Goal: Find specific page/section: Find specific page/section

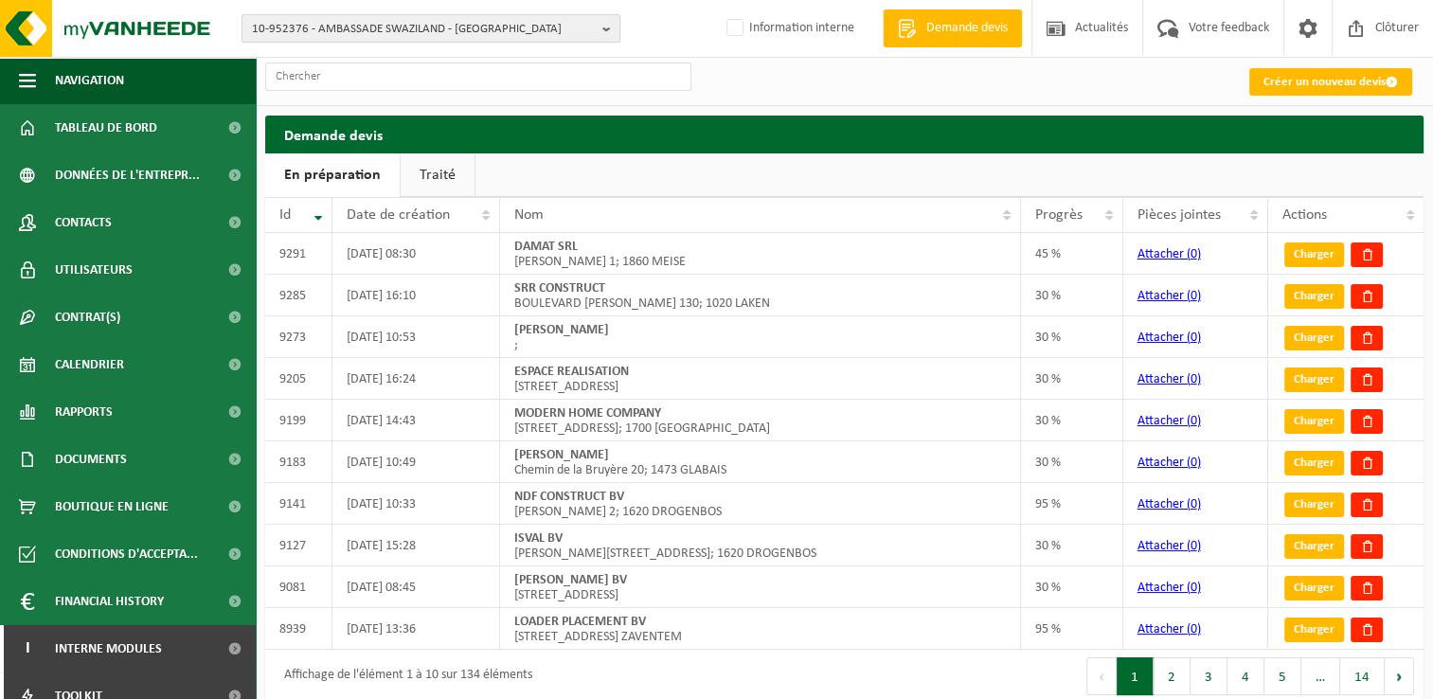
click at [382, 28] on span "10-952376 - AMBASSADE SWAZILAND - UCCLE" at bounding box center [423, 29] width 343 height 28
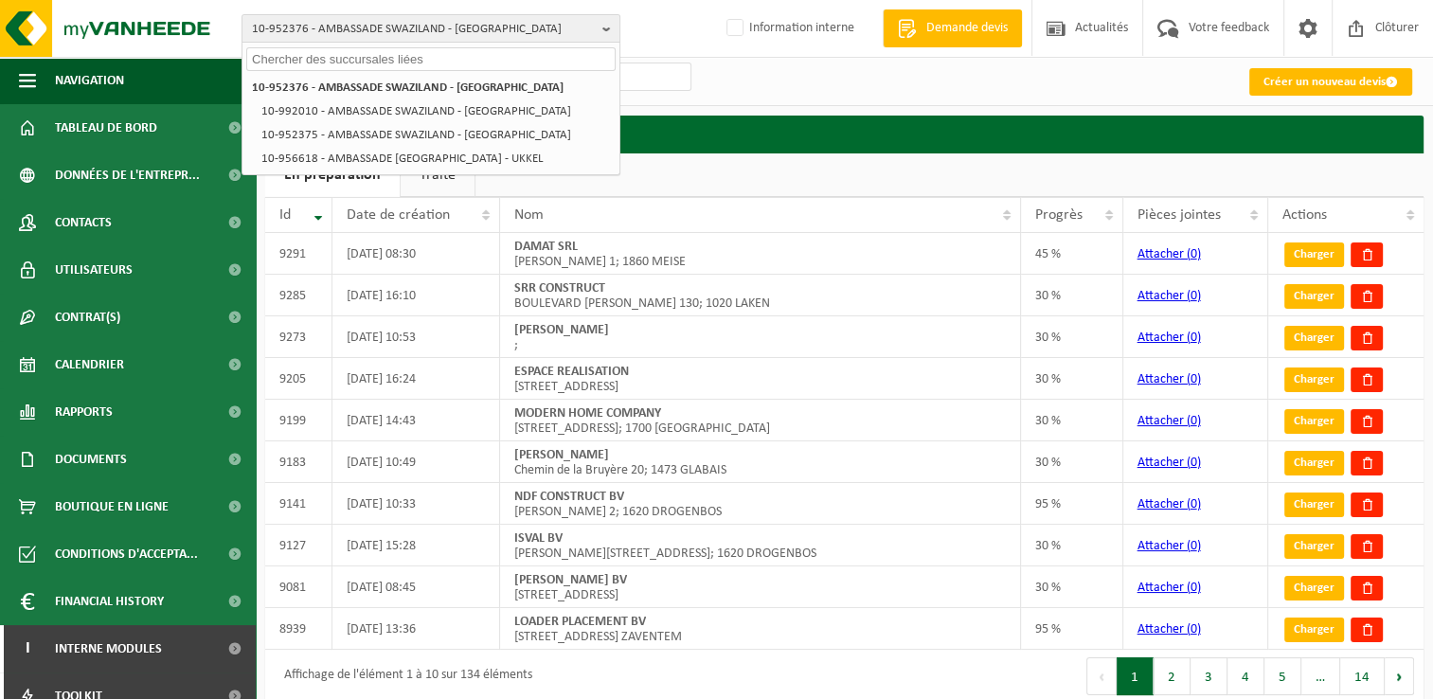
click at [392, 58] on input "text" at bounding box center [430, 59] width 369 height 24
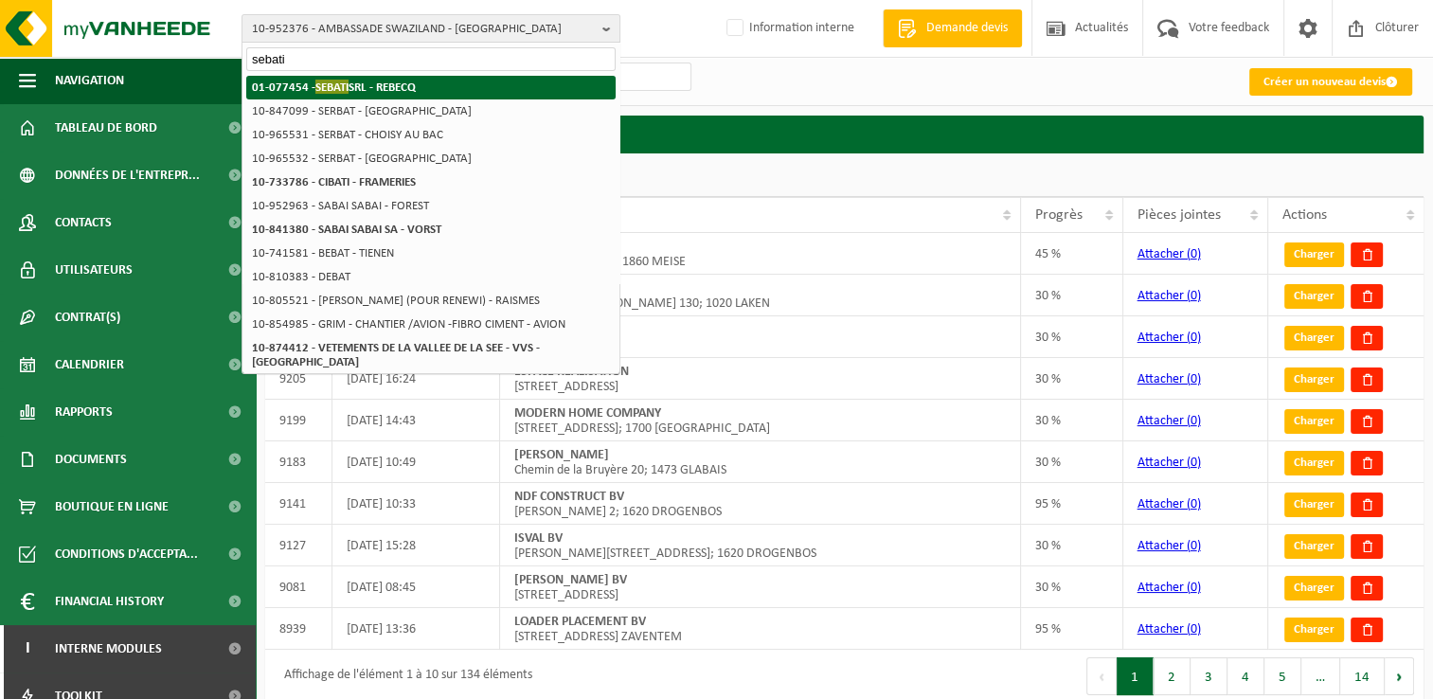
type input "sebati"
click at [396, 84] on strong "01-077454 - SEBATI SRL - REBECQ" at bounding box center [334, 87] width 164 height 14
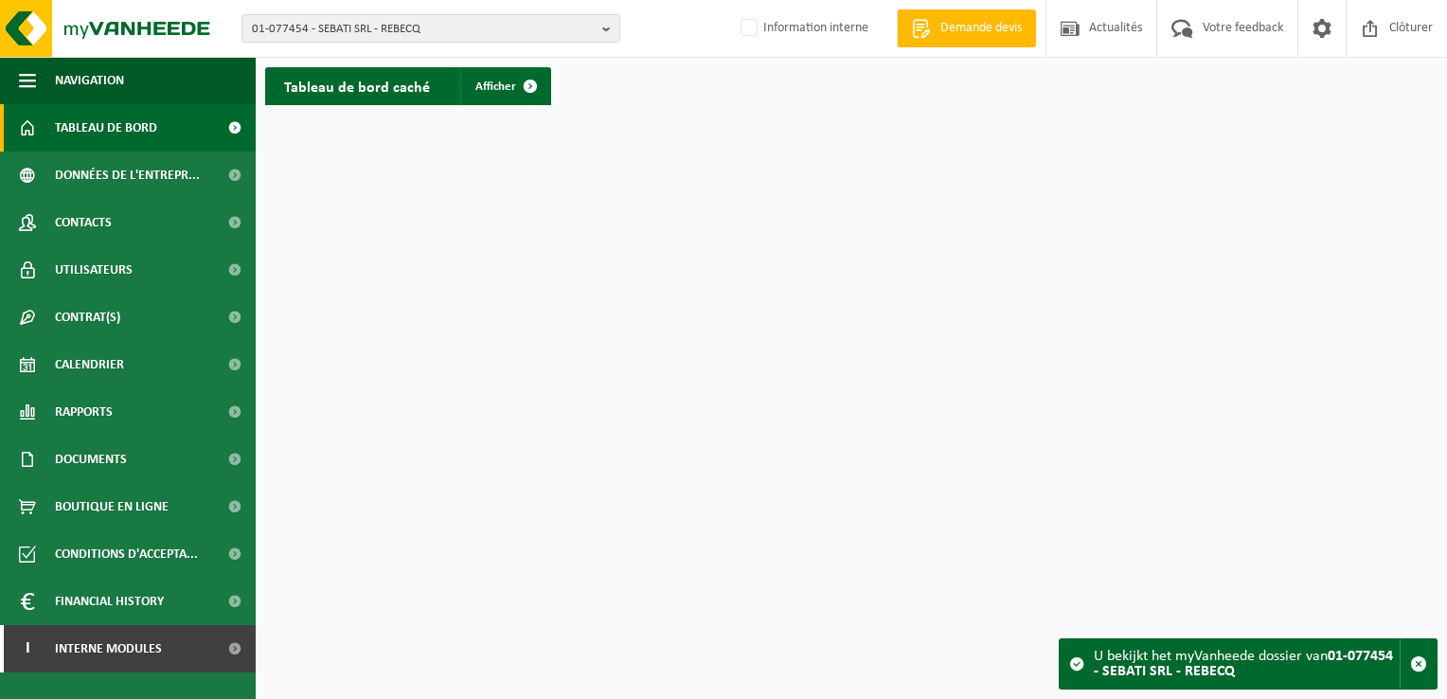
click at [136, 126] on span "Tableau de bord" at bounding box center [106, 127] width 102 height 47
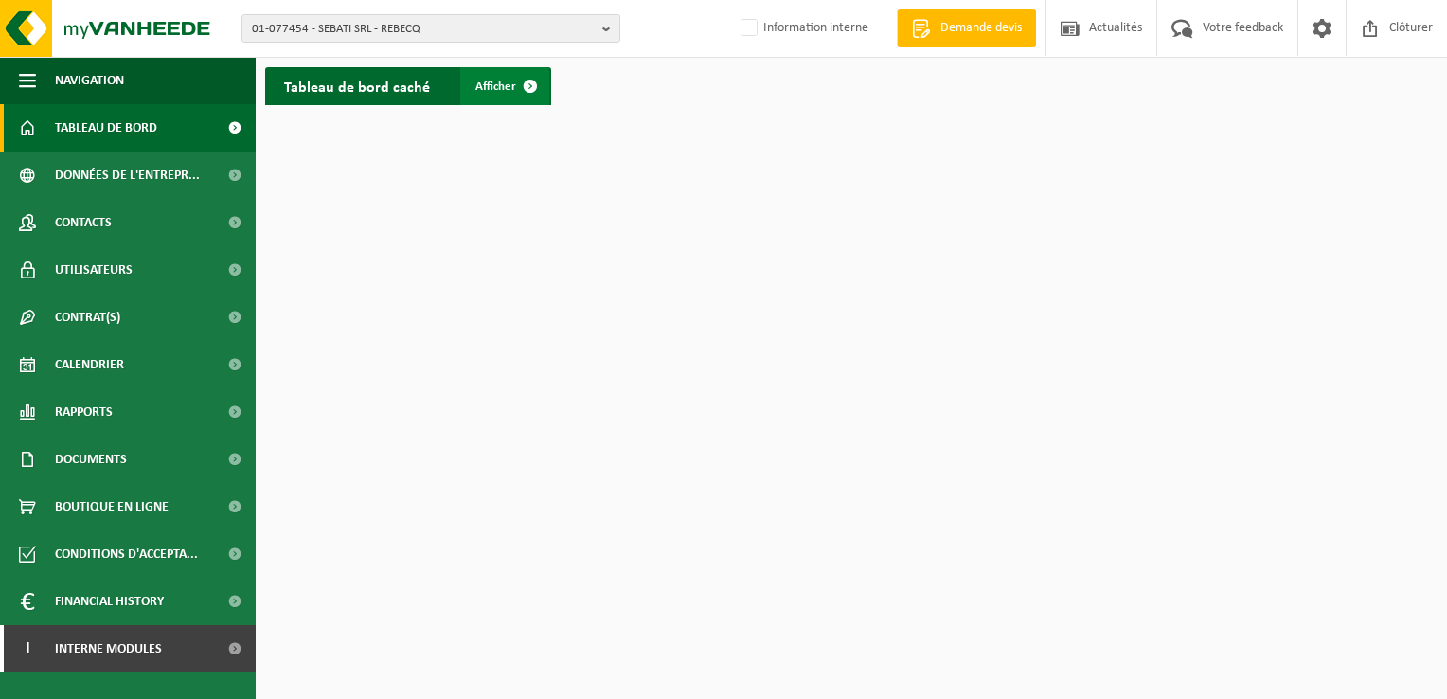
click at [497, 89] on span "Afficher" at bounding box center [495, 86] width 41 height 12
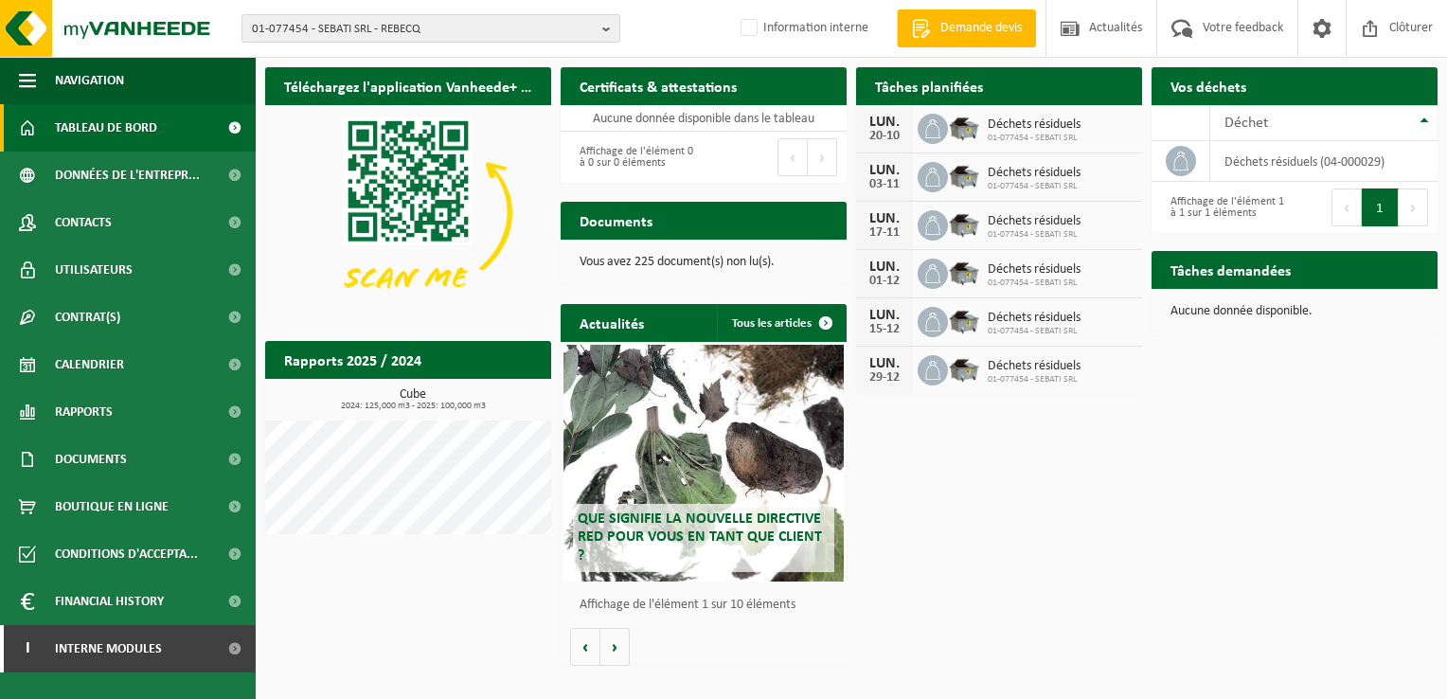
click at [964, 137] on img at bounding box center [964, 127] width 32 height 32
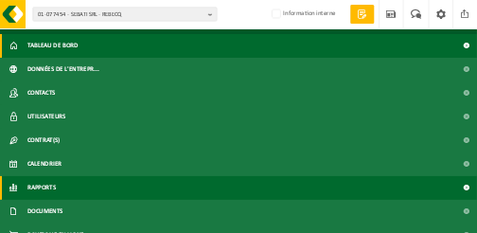
scroll to position [36, 0]
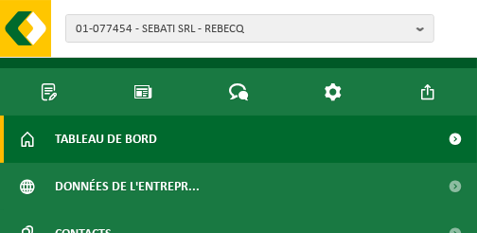
drag, startPoint x: 408, startPoint y: 45, endPoint x: 202, endPoint y: 50, distance: 206.5
click at [202, 50] on div "01-077454 - SEBATI SRL - REBECQ 01-077454 - SEBATI SRL - REBECQ Information int…" at bounding box center [238, 29] width 477 height 58
drag, startPoint x: 436, startPoint y: 45, endPoint x: 277, endPoint y: 48, distance: 158.2
click at [277, 48] on div "01-077454 - SEBATI SRL - REBECQ 01-077454 - SEBATI SRL - REBECQ Information int…" at bounding box center [238, 29] width 477 height 58
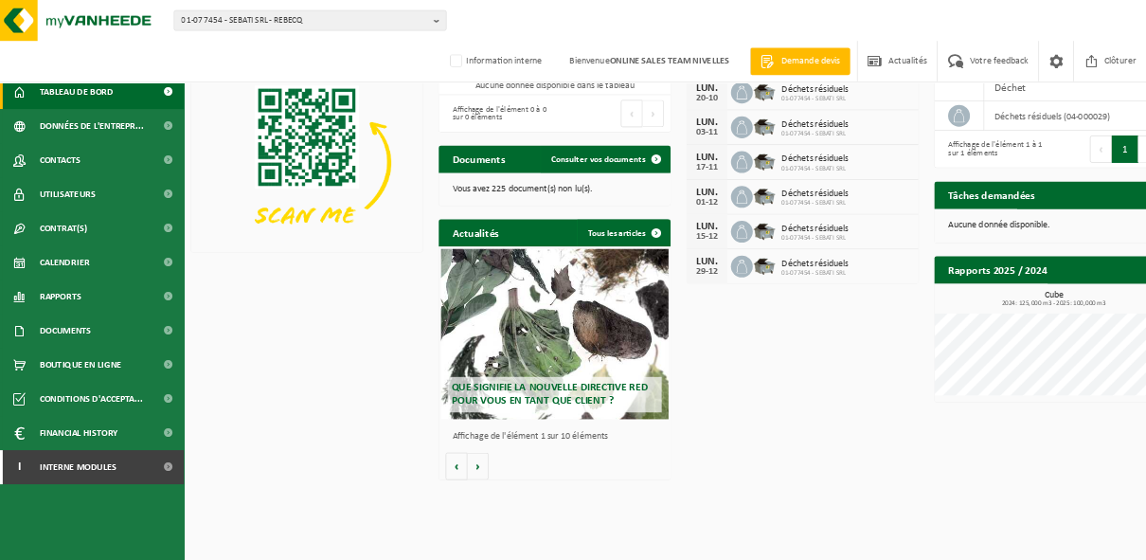
scroll to position [0, 0]
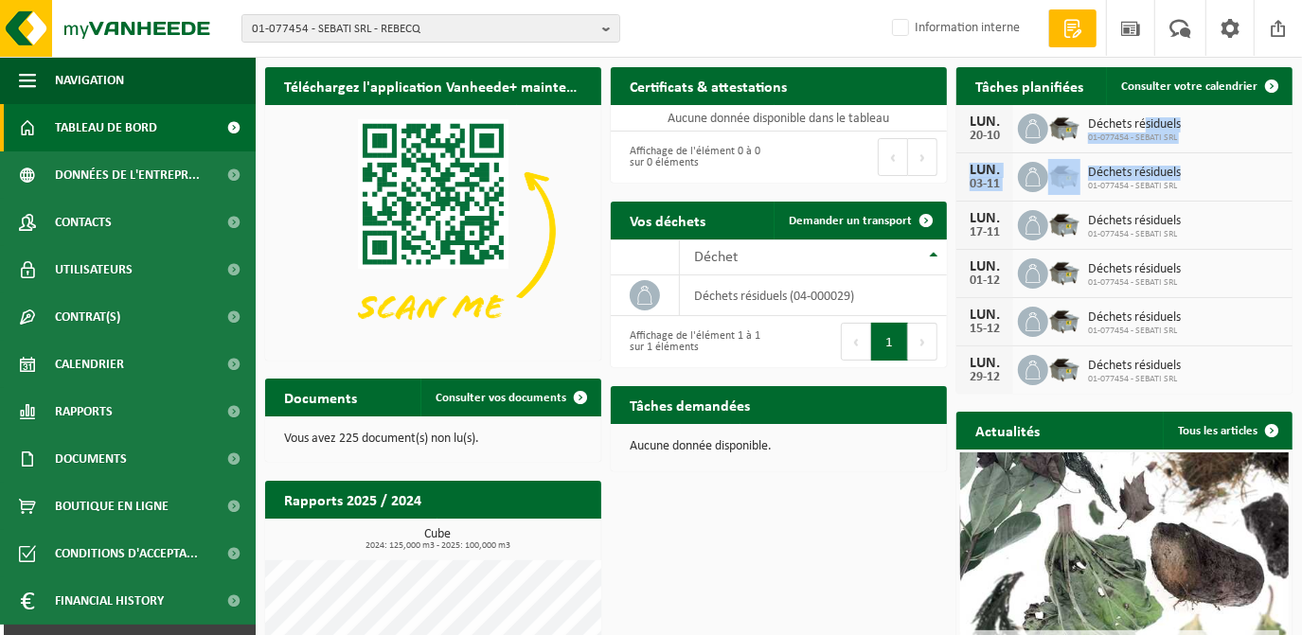
drag, startPoint x: 1144, startPoint y: 127, endPoint x: 1203, endPoint y: 171, distance: 73.7
click at [1203, 171] on div "LUN. 20-10 Déchets résiduels 01-077454 - SEBATI SRL LUN. 03-11 Déchets résiduel…" at bounding box center [1124, 249] width 336 height 289
drag, startPoint x: 1203, startPoint y: 171, endPoint x: 1212, endPoint y: 177, distance: 11.0
click at [1212, 177] on div "LUN. 03-11 Déchets résiduels 01-077454 - SEBATI SRL" at bounding box center [1124, 177] width 336 height 48
click at [1139, 270] on span "Déchets résiduels" at bounding box center [1134, 269] width 93 height 15
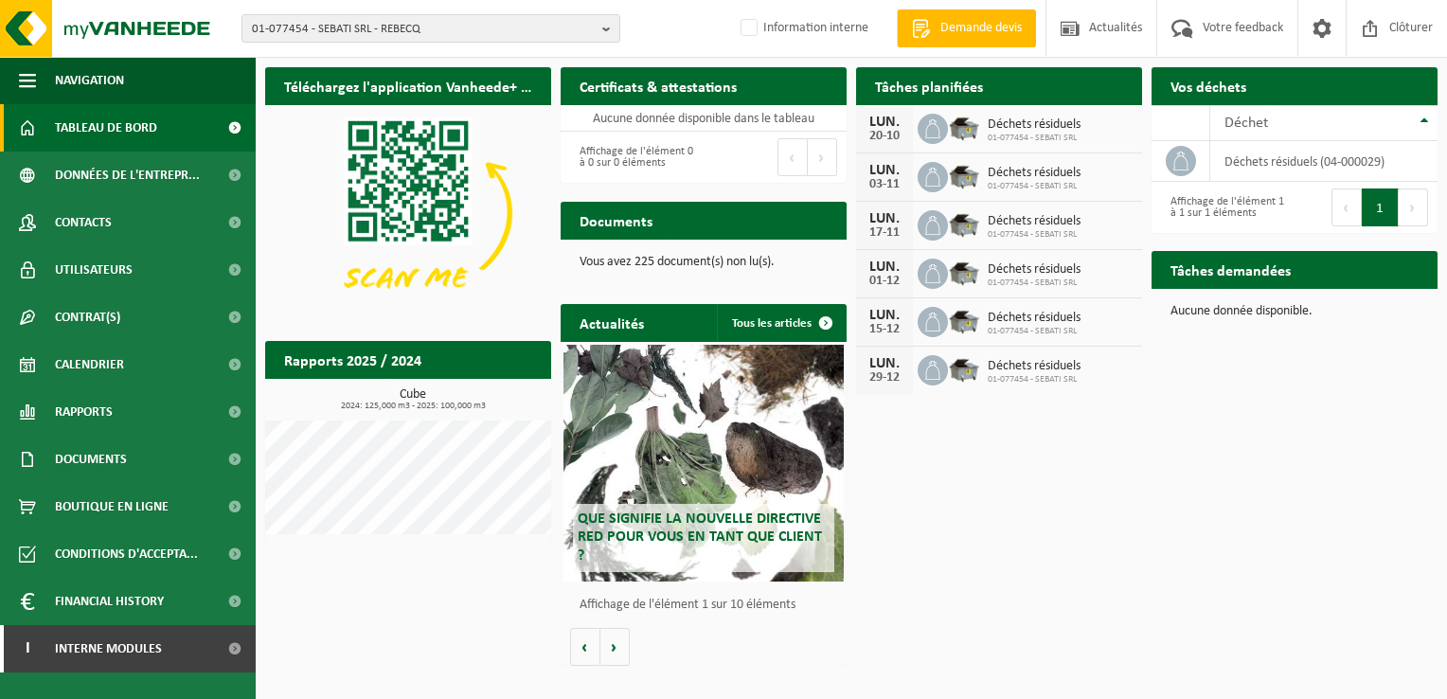
click at [1216, 405] on div "Téléchargez l'application Vanheede+ maintenant! Cachez Certificats & attestatio…" at bounding box center [851, 366] width 1182 height 617
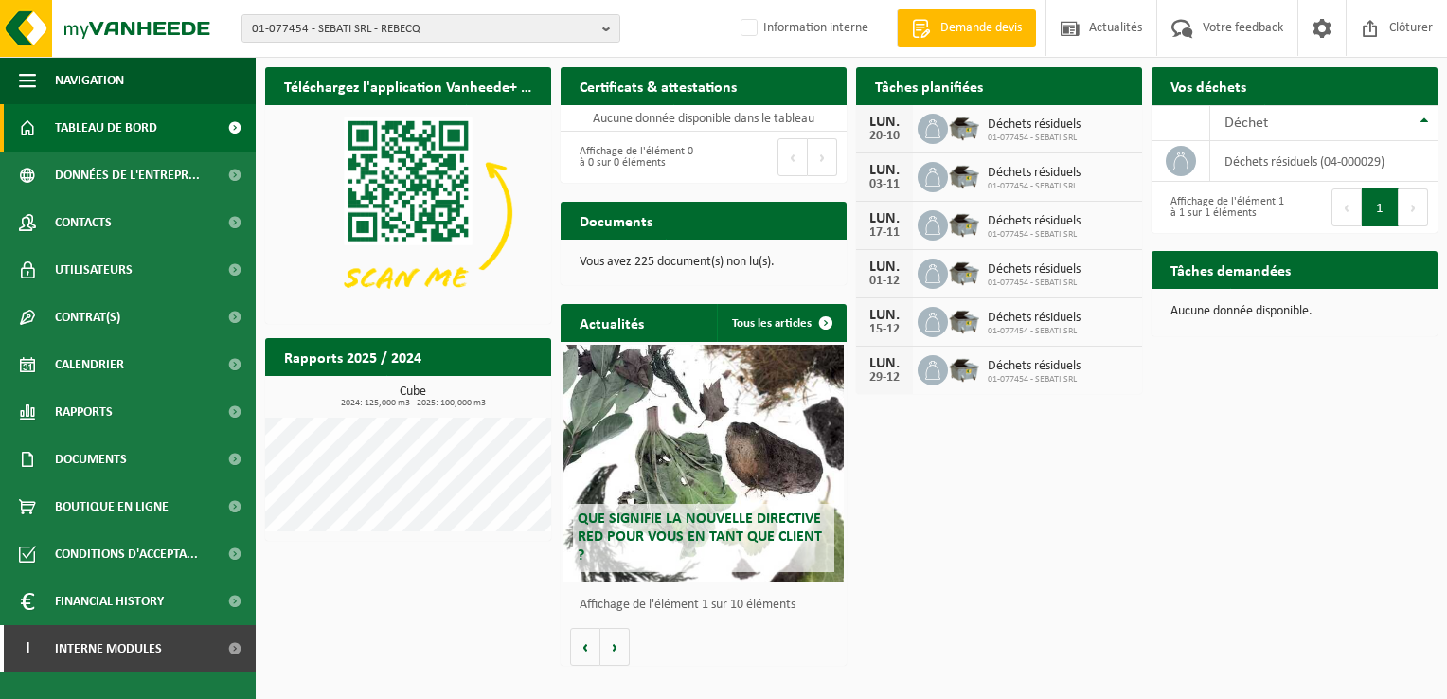
click at [415, 393] on div "Cube 2024: 125,000 m3 - 2025: 100,000 m3" at bounding box center [408, 458] width 286 height 146
click at [468, 409] on div "Cube 2024: 125,000 m3 - 2025: 100,000 m3" at bounding box center [408, 458] width 286 height 146
click at [490, 411] on div "Cube 2024: 125,000 m3 - 2025: 100,000 m3" at bounding box center [408, 458] width 286 height 146
click at [319, 23] on span "01-077454 - SEBATI SRL - REBECQ" at bounding box center [423, 29] width 343 height 28
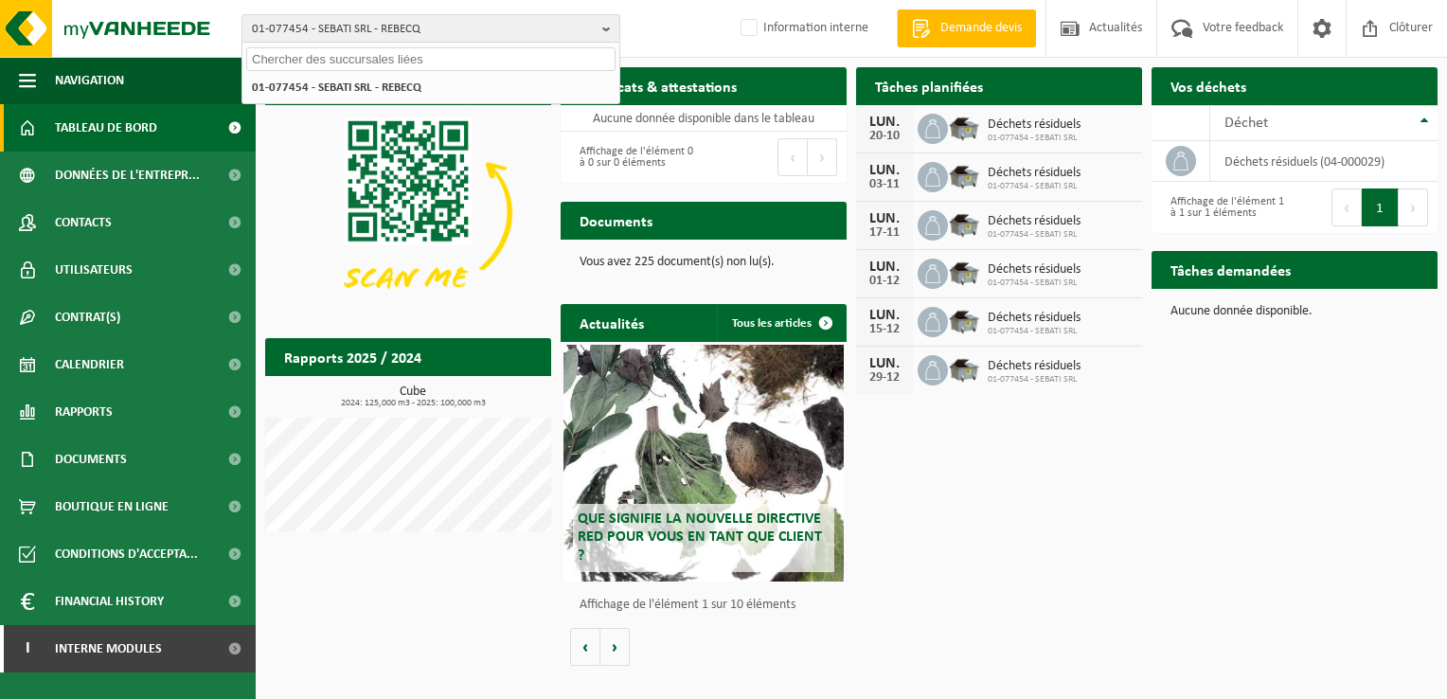
click at [328, 62] on input "text" at bounding box center [430, 59] width 369 height 24
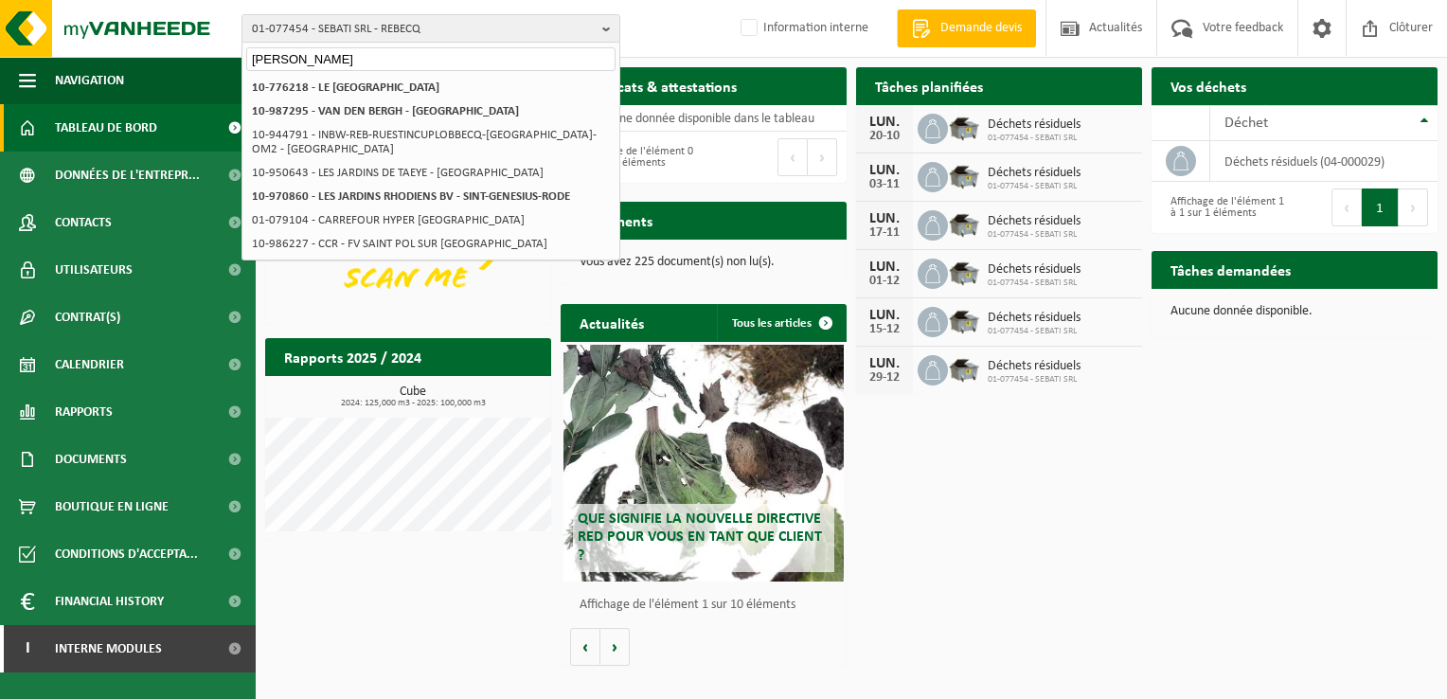
click at [280, 62] on input "[PERSON_NAME]" at bounding box center [430, 59] width 369 height 24
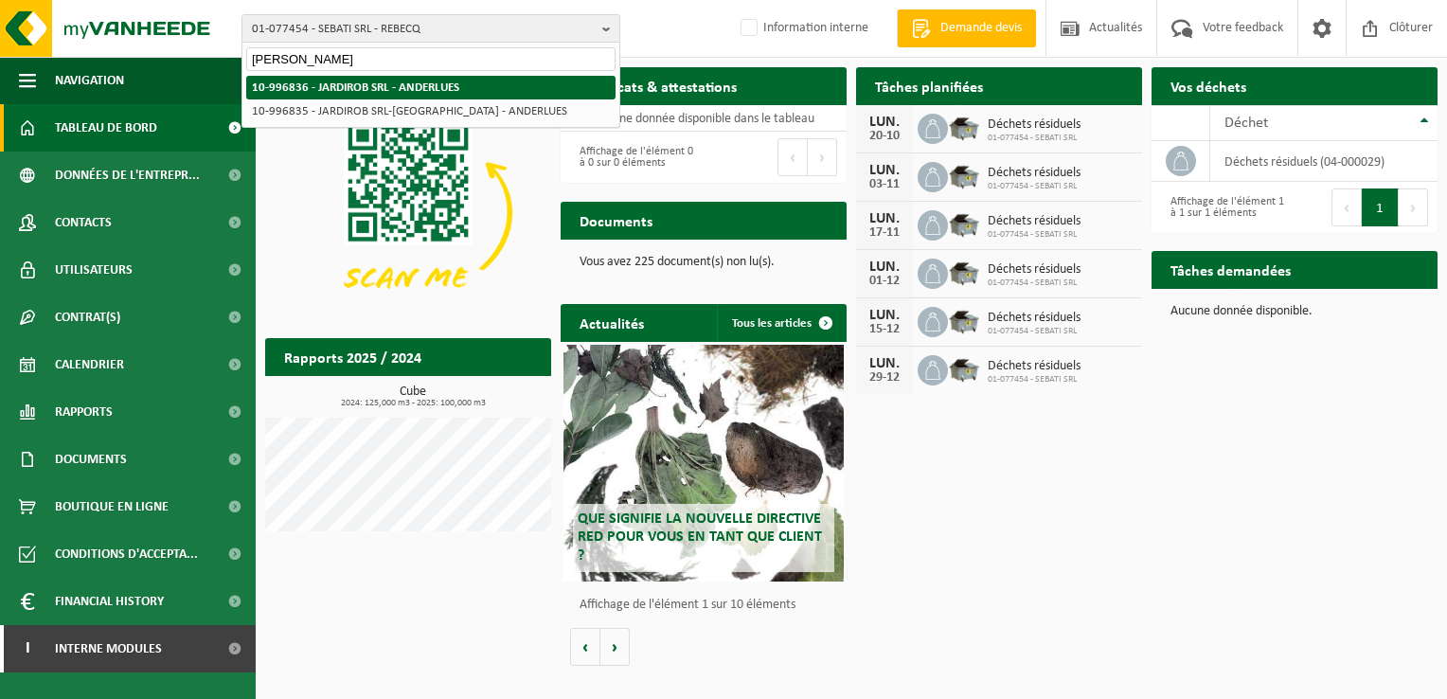
type input "jardi-rob"
click at [345, 93] on strong "10-996836 - JARDIROB SRL - ANDERLUES" at bounding box center [355, 87] width 207 height 12
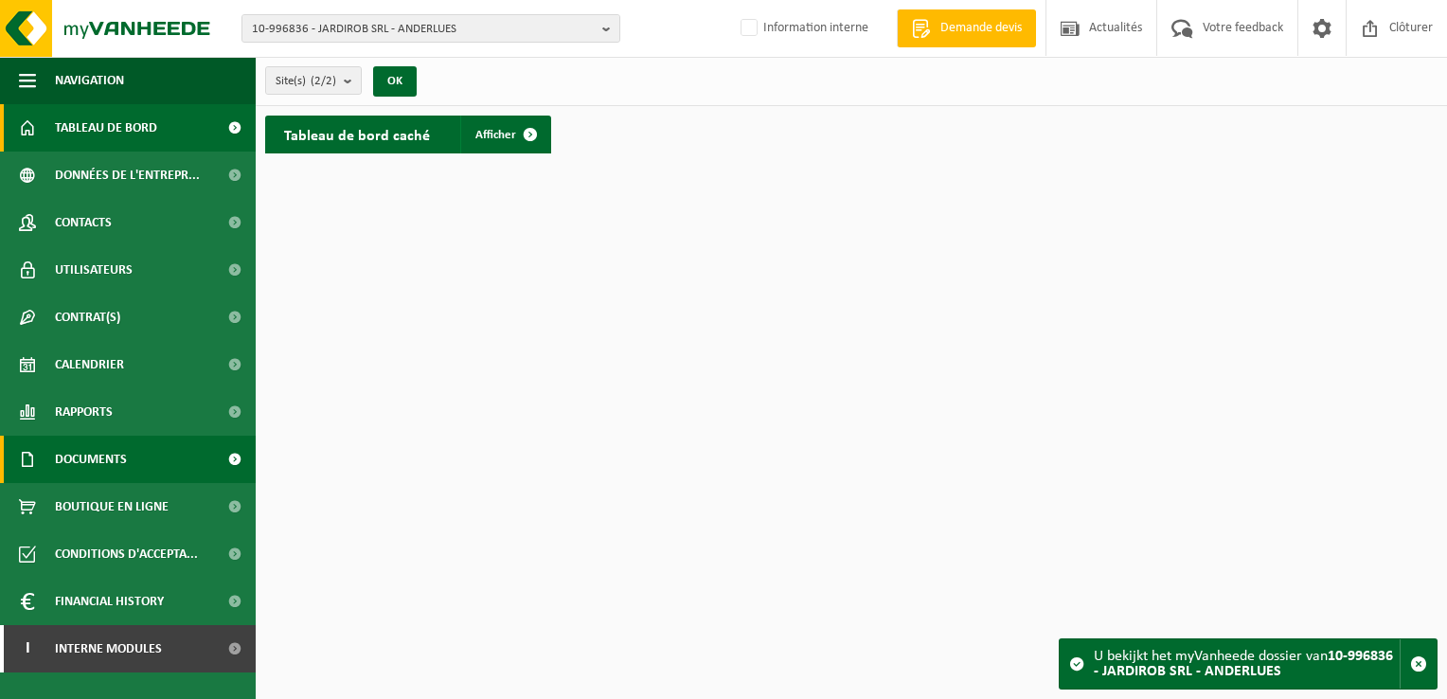
click at [101, 439] on span "Documents" at bounding box center [91, 459] width 72 height 47
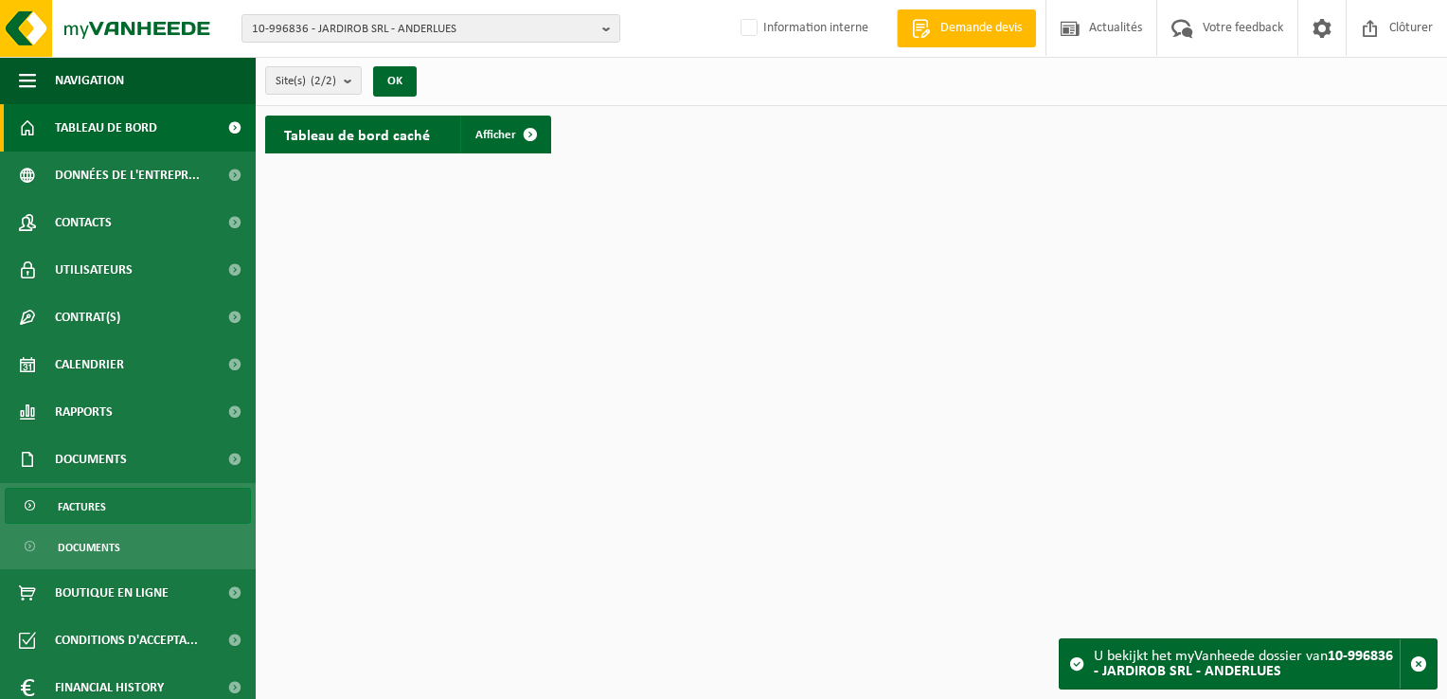
click at [132, 515] on link "Factures" at bounding box center [128, 506] width 246 height 36
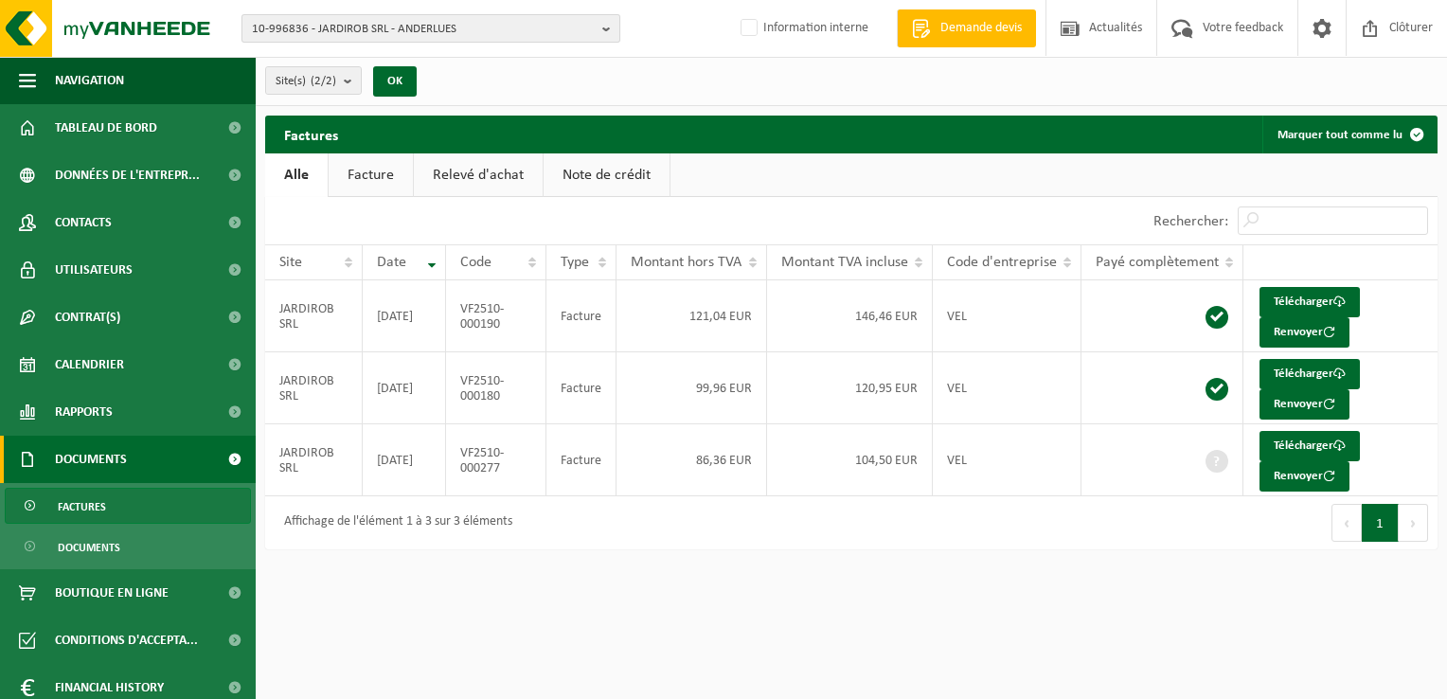
click at [368, 36] on span "10-996836 - JARDIROB SRL - ANDERLUES" at bounding box center [423, 29] width 343 height 28
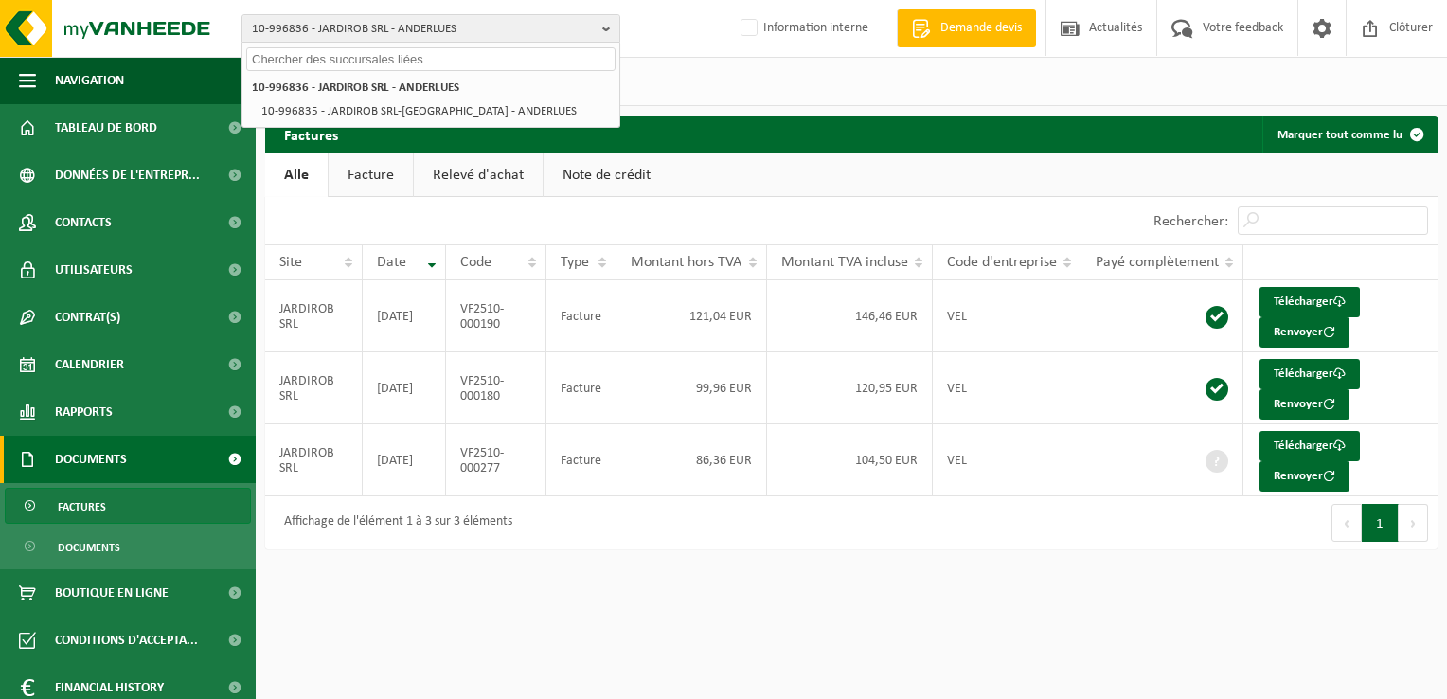
click at [347, 49] on input "text" at bounding box center [430, 59] width 369 height 24
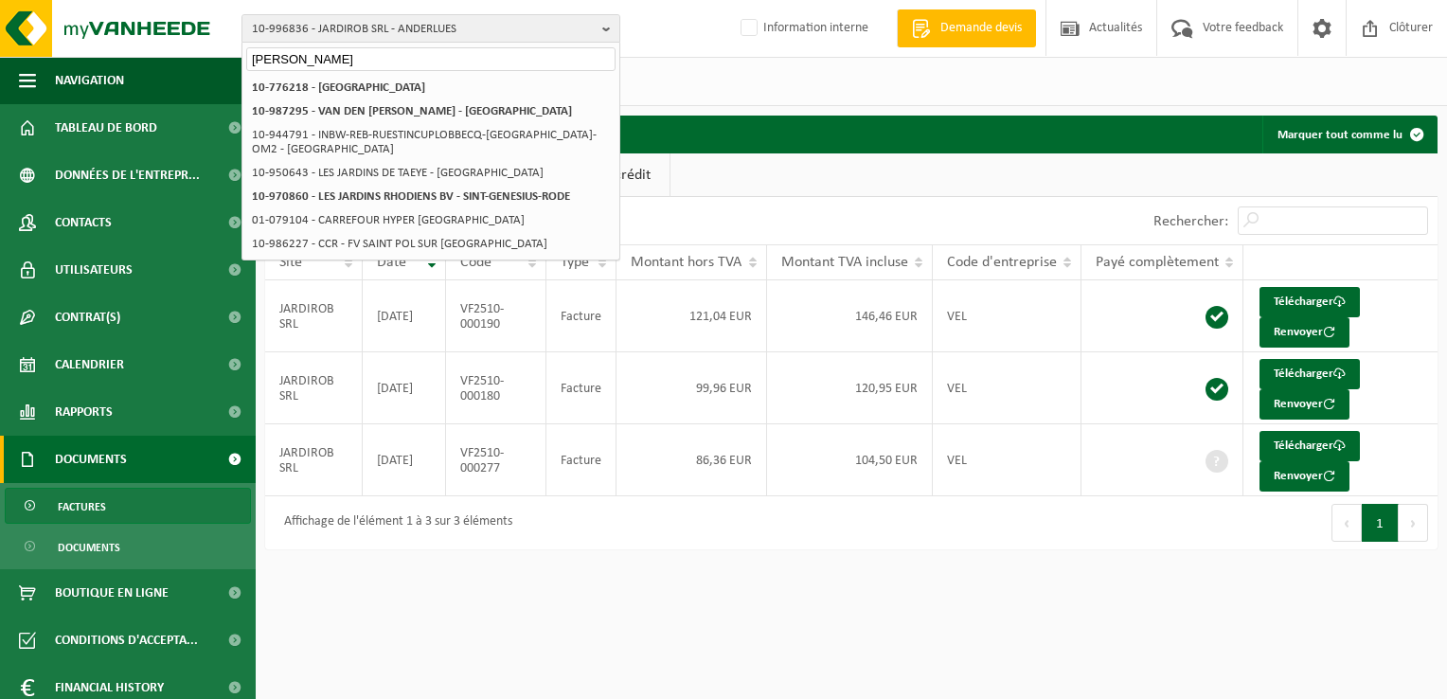
click at [278, 59] on input "[PERSON_NAME]" at bounding box center [430, 59] width 369 height 24
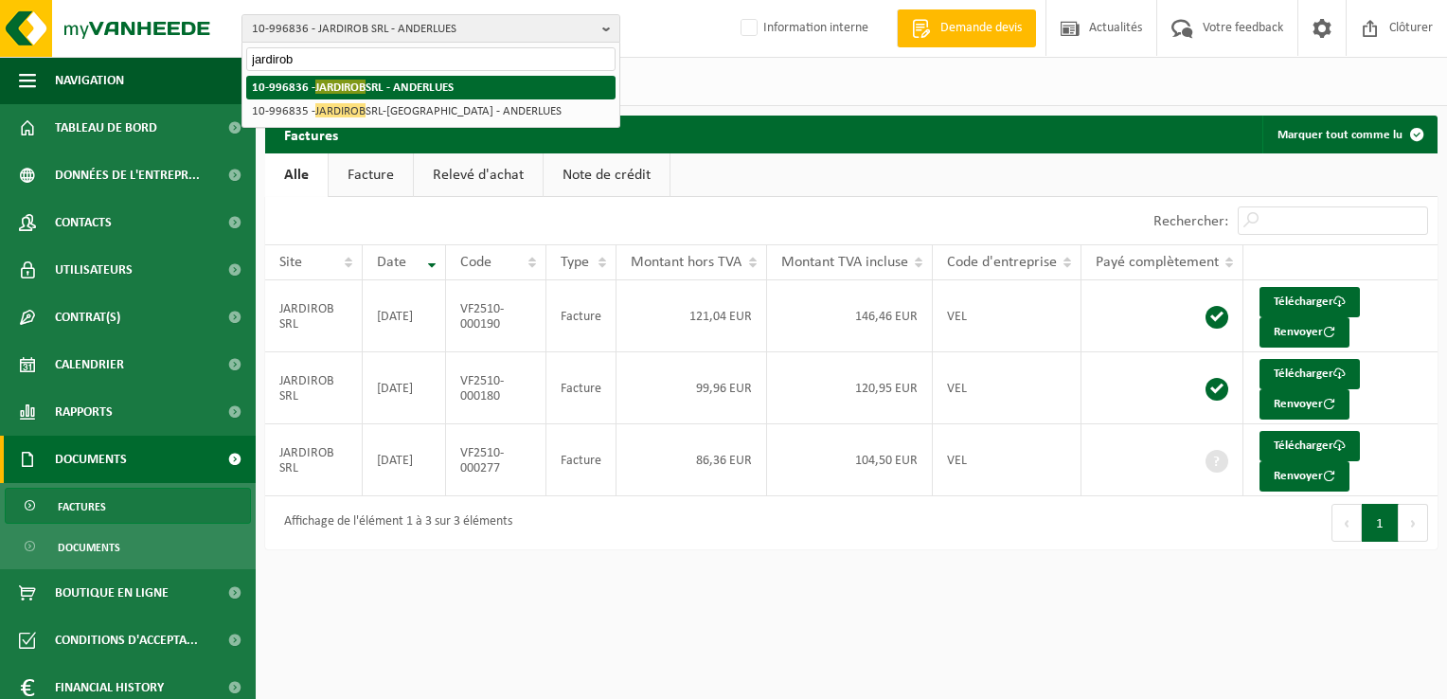
type input "jardirob"
click at [460, 95] on li "10-996836 - JARDIROB SRL - ANDERLUES" at bounding box center [430, 88] width 369 height 24
click at [341, 92] on span "JARDIROB" at bounding box center [340, 87] width 50 height 14
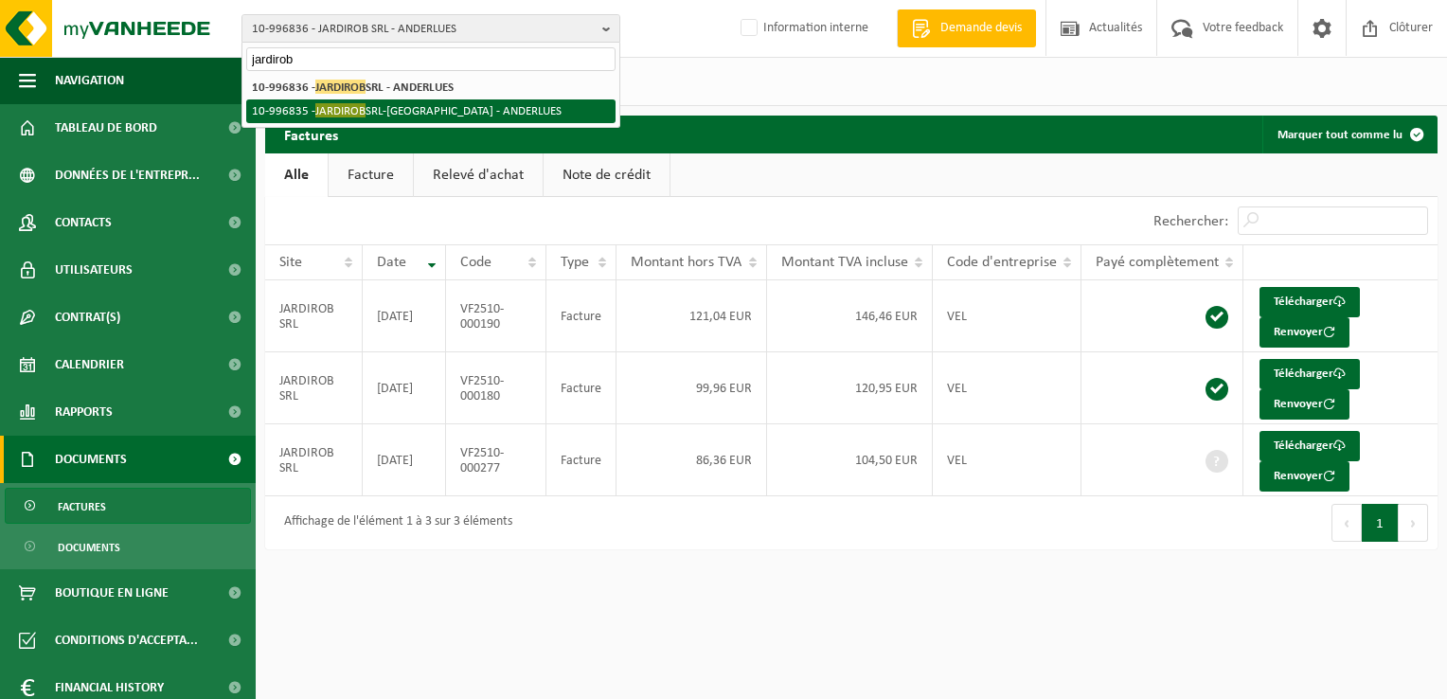
click at [421, 108] on li "10-996835 - JARDIROB SRL-[GEOGRAPHIC_DATA] - ANDERLUES" at bounding box center [430, 111] width 369 height 24
